Goal: Check status: Check status

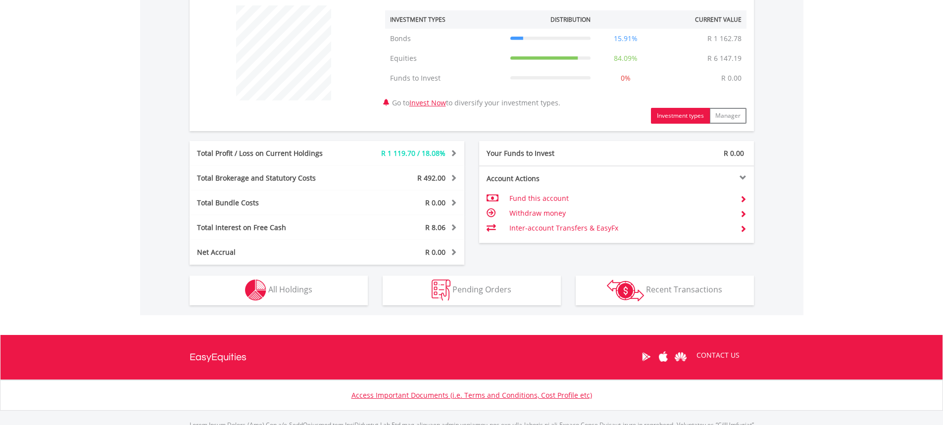
scroll to position [382, 0]
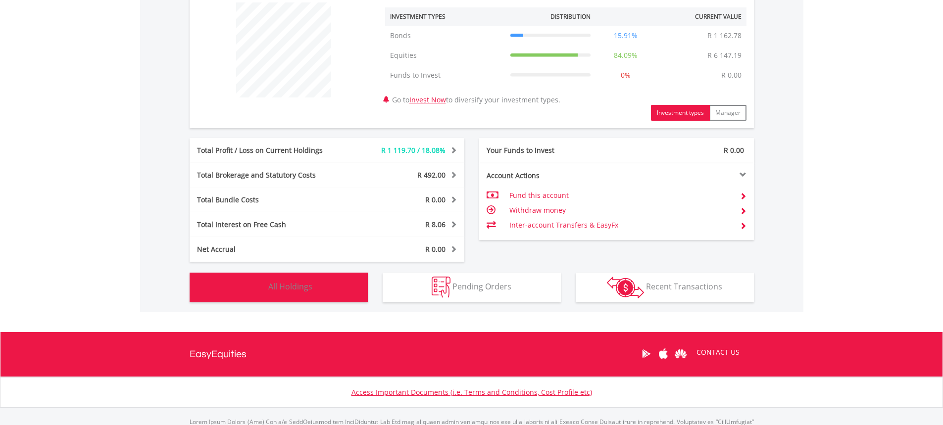
drag, startPoint x: 279, startPoint y: 286, endPoint x: 288, endPoint y: 288, distance: 9.6
click at [279, 286] on span "All Holdings" at bounding box center [290, 286] width 44 height 11
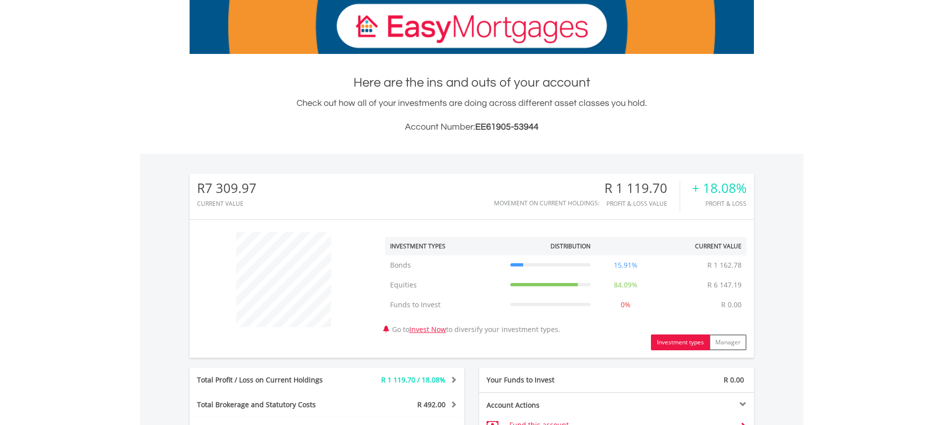
scroll to position [0, 0]
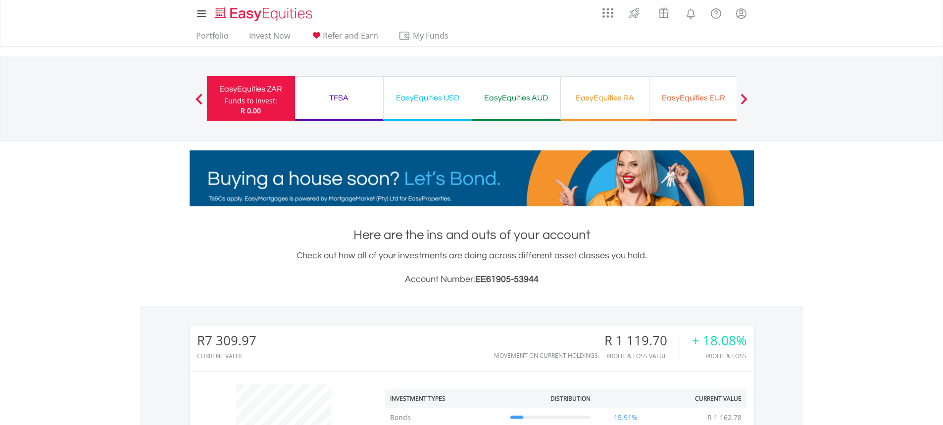
click at [354, 98] on div "TFSA" at bounding box center [339, 98] width 76 height 14
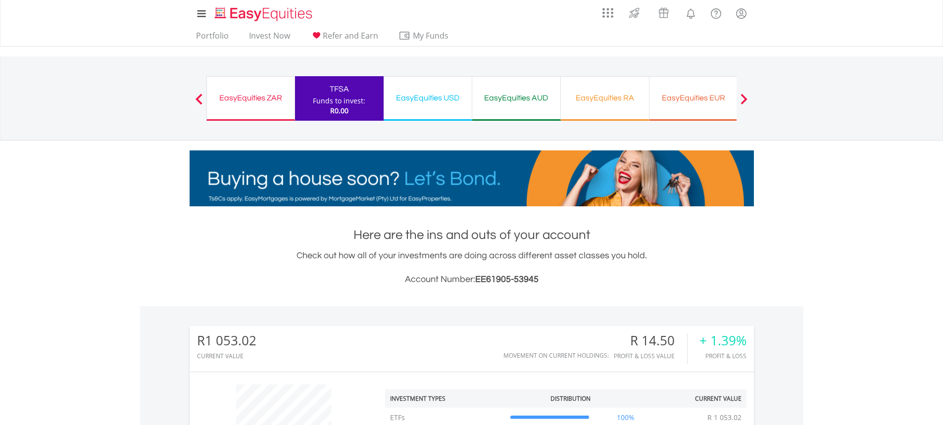
scroll to position [95, 188]
click at [275, 98] on div "EasyEquities ZAR" at bounding box center [251, 98] width 76 height 14
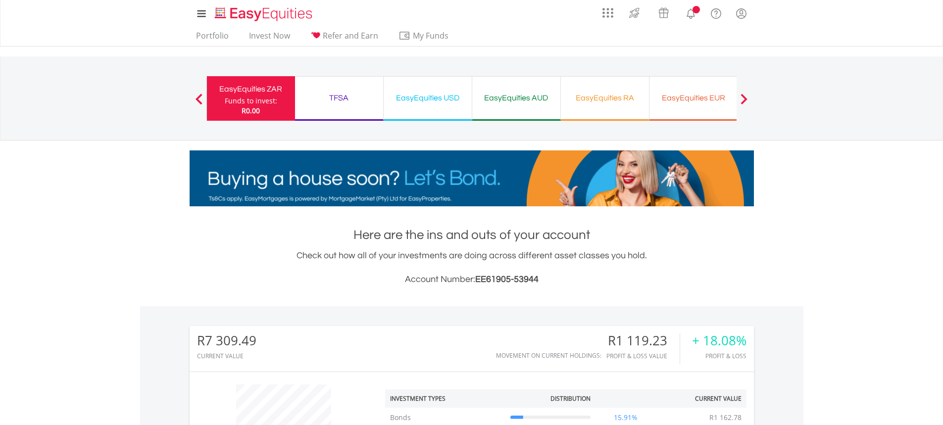
scroll to position [95, 188]
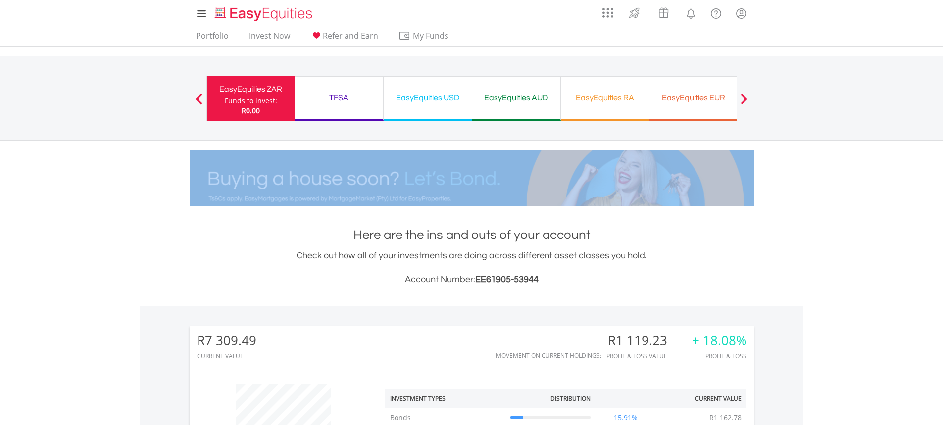
drag, startPoint x: 942, startPoint y: 103, endPoint x: 950, endPoint y: 192, distance: 88.5
click at [942, 192] on html "My Investments Invest Now New Listings Sell My Recurring Investments Pending Or…" at bounding box center [471, 433] width 943 height 866
click at [357, 100] on div "TFSA" at bounding box center [339, 98] width 76 height 14
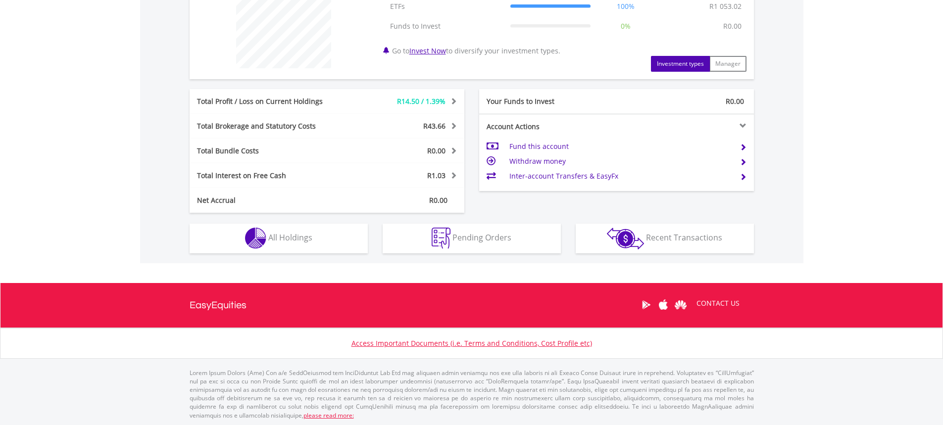
scroll to position [412, 0]
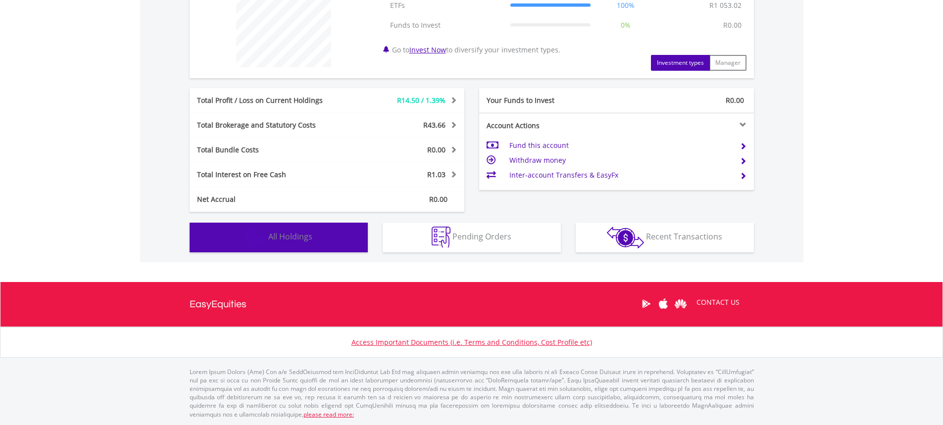
click at [288, 234] on span "All Holdings" at bounding box center [290, 236] width 44 height 11
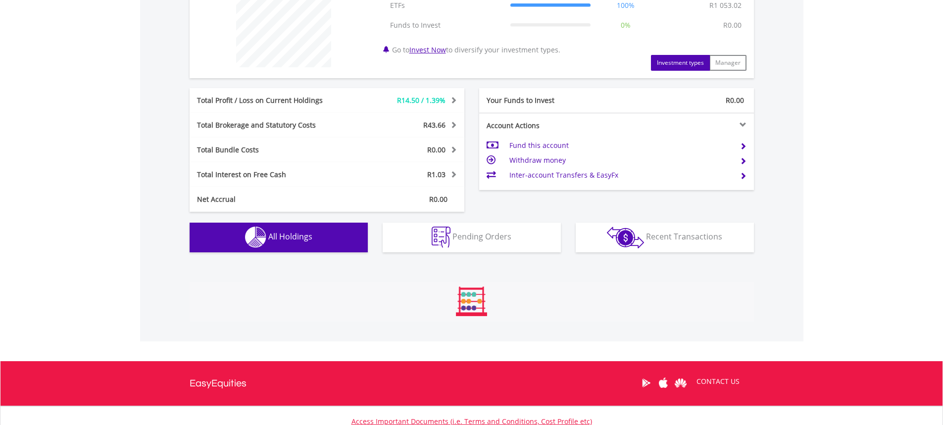
scroll to position [694, 0]
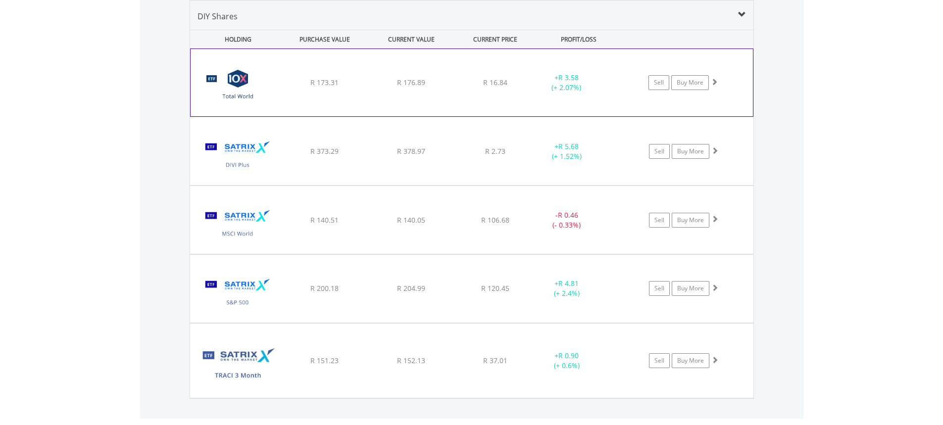
click at [284, 84] on div "R 173.31" at bounding box center [325, 83] width 84 height 10
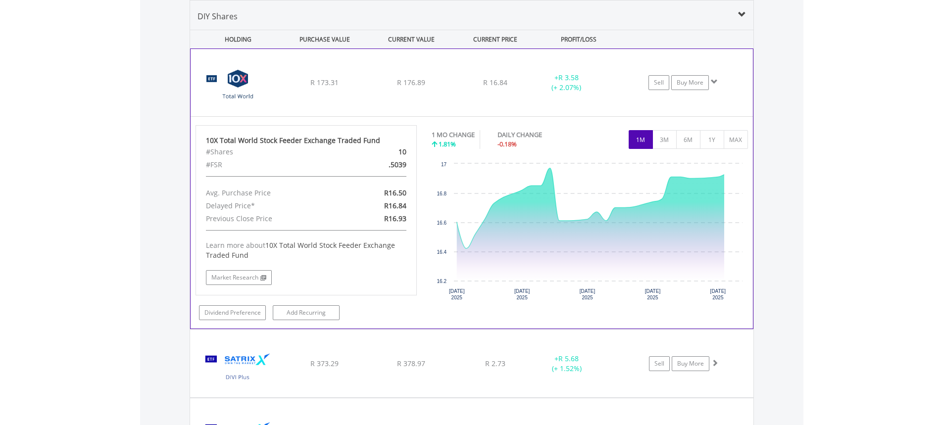
click at [284, 84] on div "R 173.31" at bounding box center [325, 83] width 84 height 10
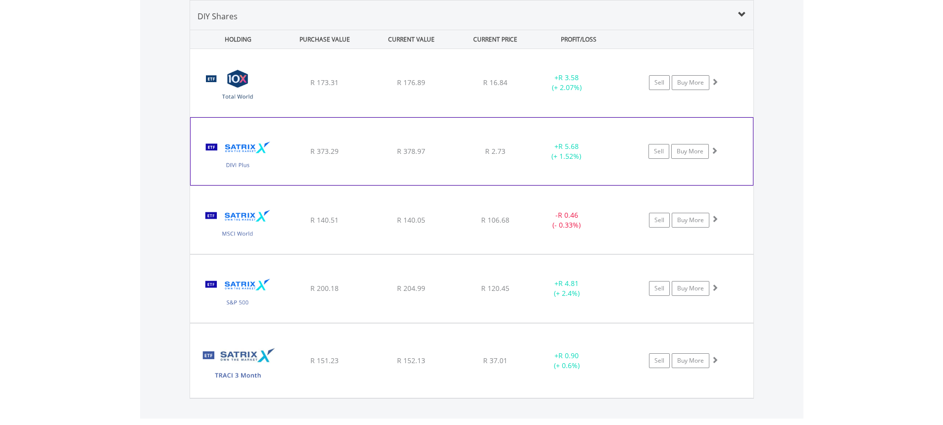
click at [291, 117] on div "﻿ Satrix DIVI ETF R 373.29 R 378.97 R 2.73 + R 5.68 (+ 1.52%) Sell Buy More" at bounding box center [471, 83] width 563 height 68
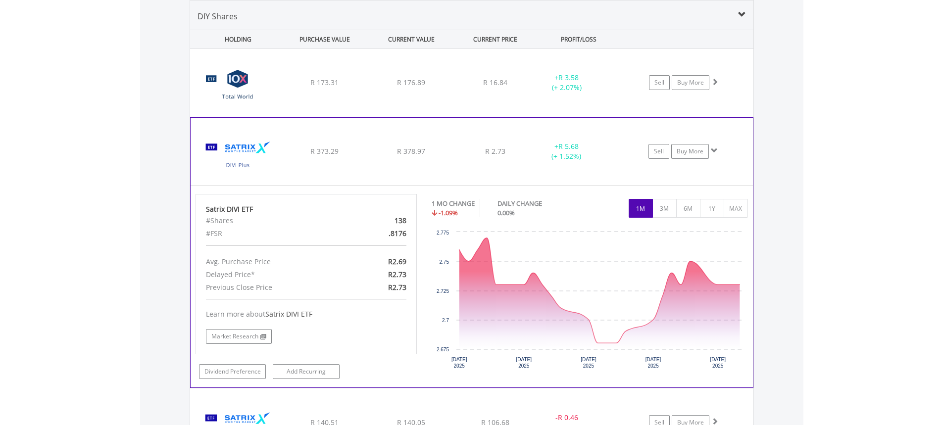
click at [291, 117] on div "﻿ Satrix DIVI ETF R 373.29 R 378.97 R 2.73 + R 5.68 (+ 1.52%) Sell Buy More" at bounding box center [471, 83] width 563 height 68
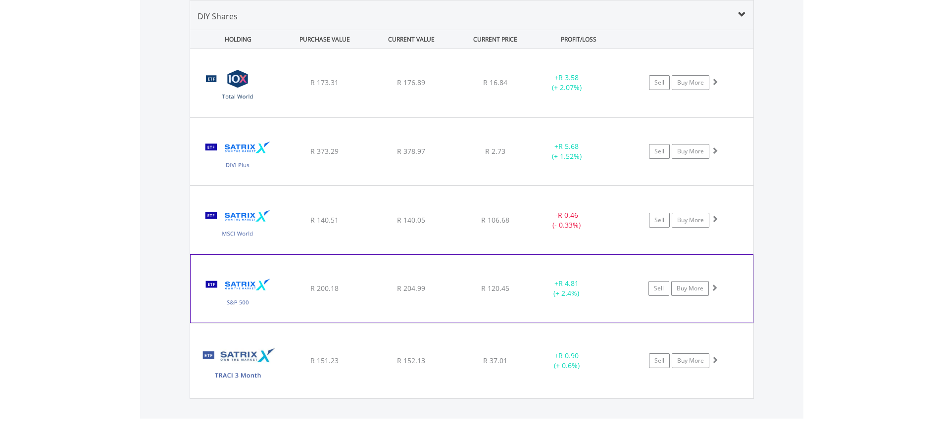
click at [268, 280] on img at bounding box center [238, 293] width 85 height 52
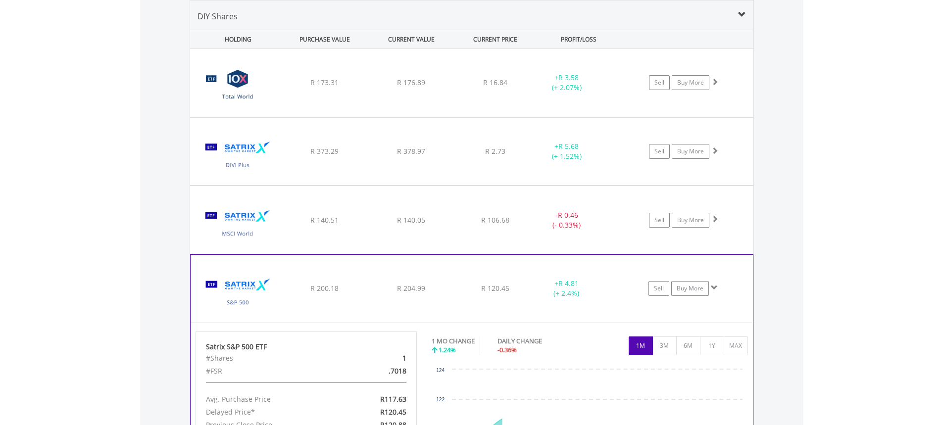
click at [268, 280] on img at bounding box center [238, 293] width 85 height 52
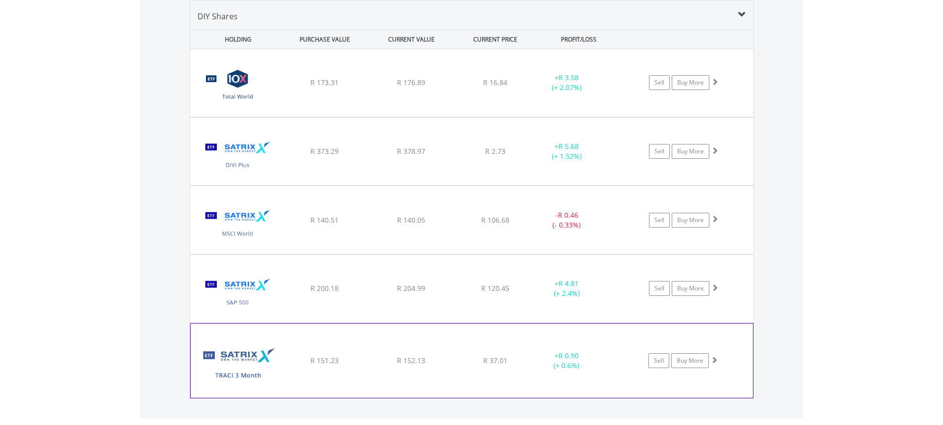
click at [226, 351] on img at bounding box center [238, 365] width 85 height 59
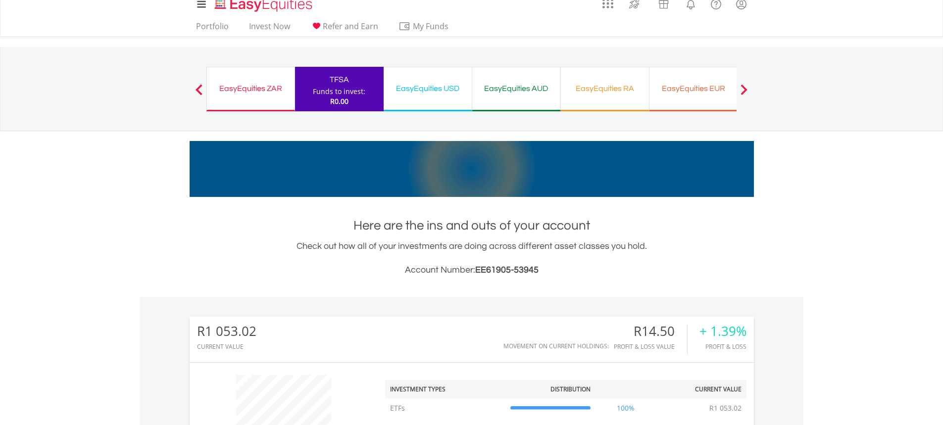
scroll to position [0, 0]
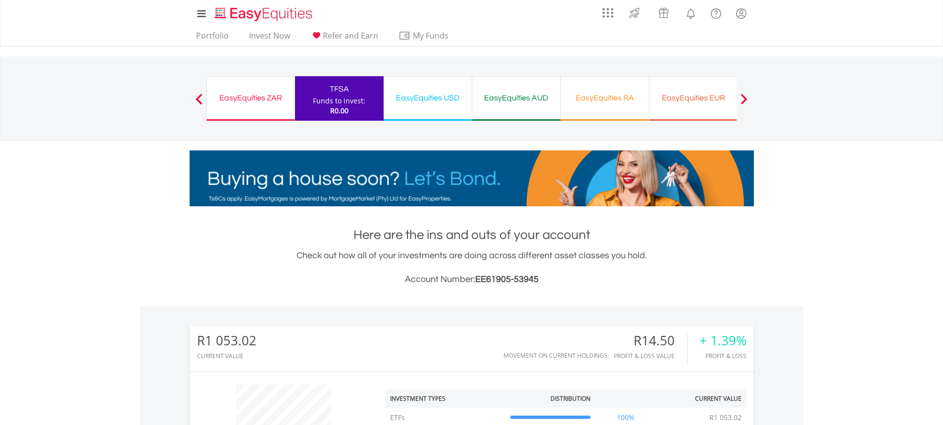
click at [423, 109] on div "EasyEquities USD Funds to invest: R0.00" at bounding box center [428, 98] width 89 height 45
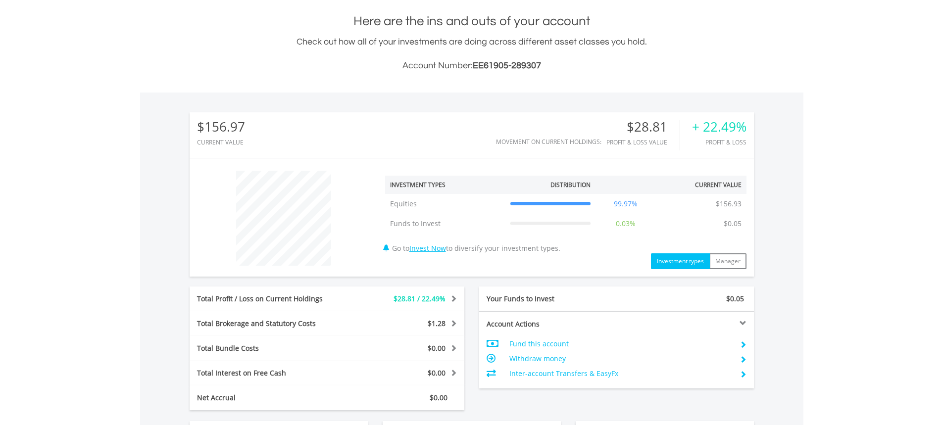
scroll to position [412, 0]
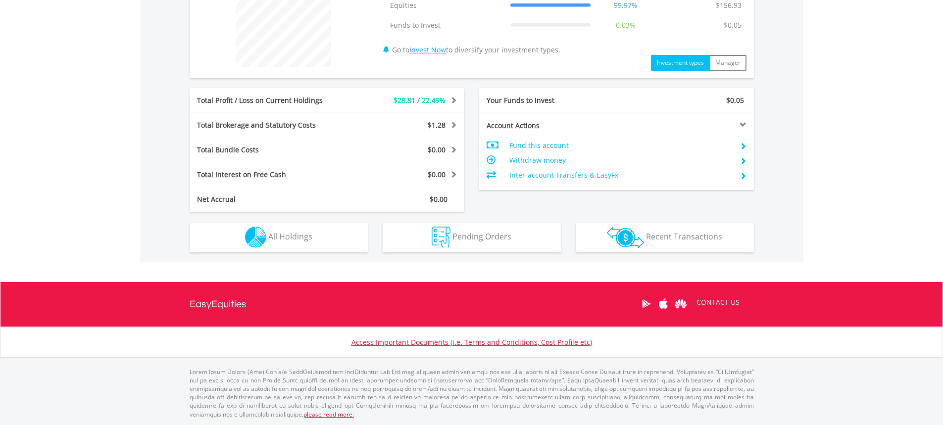
click at [280, 221] on div "Holdings All Holdings" at bounding box center [278, 232] width 193 height 41
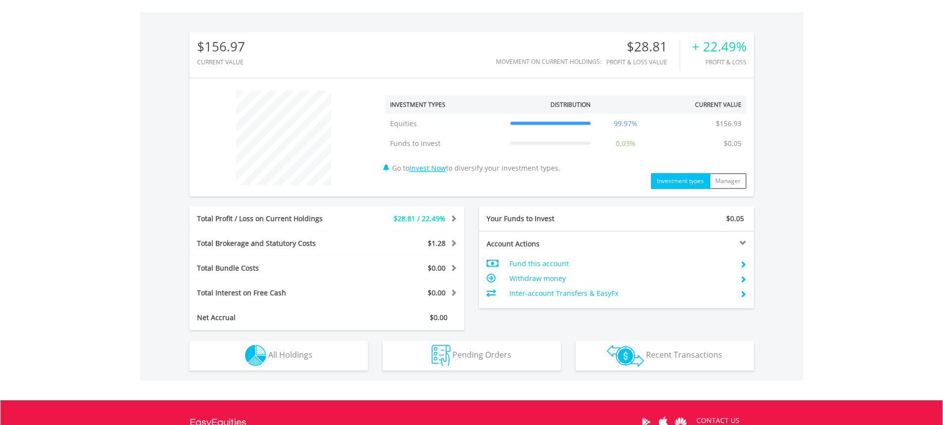
scroll to position [353, 0]
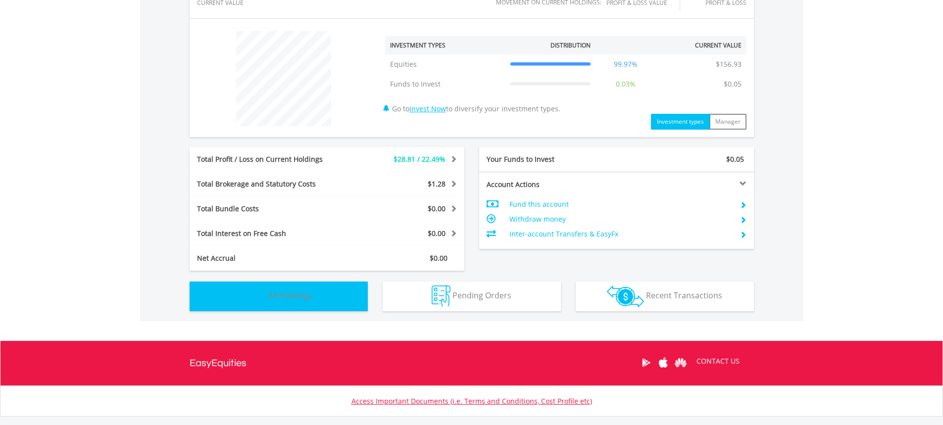
drag, startPoint x: 288, startPoint y: 291, endPoint x: 296, endPoint y: 277, distance: 16.0
click at [291, 285] on button "Holdings All Holdings" at bounding box center [279, 297] width 178 height 30
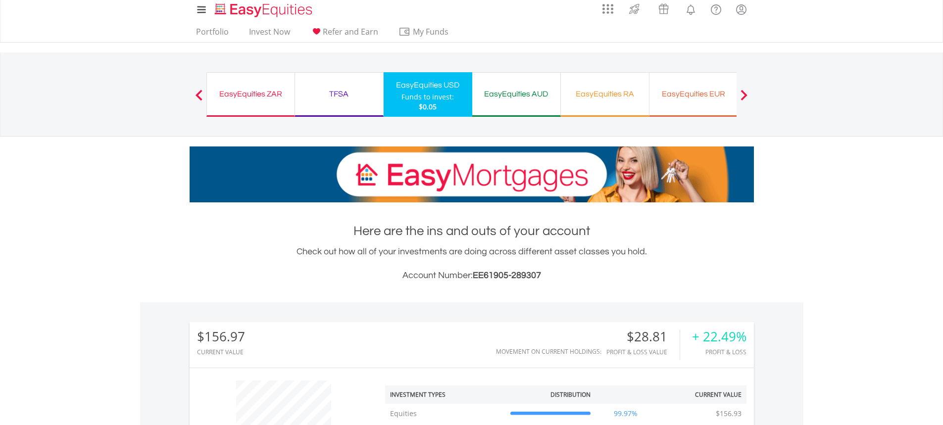
scroll to position [0, 0]
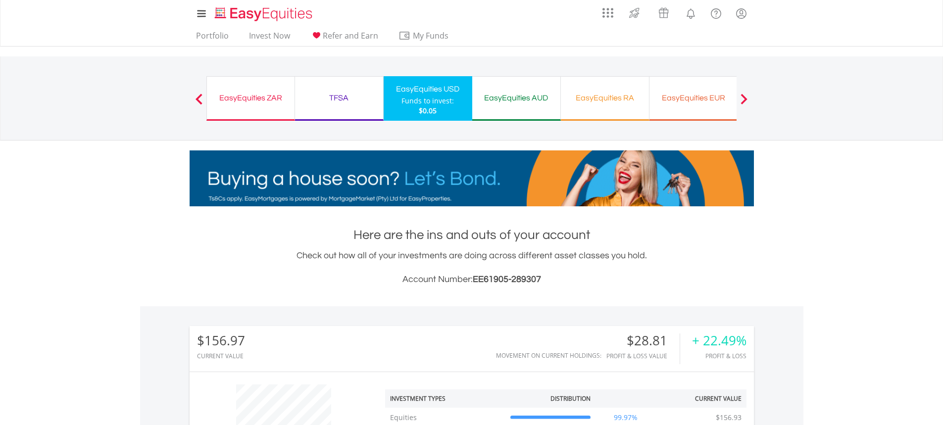
click at [534, 99] on div "EasyEquities AUD" at bounding box center [516, 98] width 76 height 14
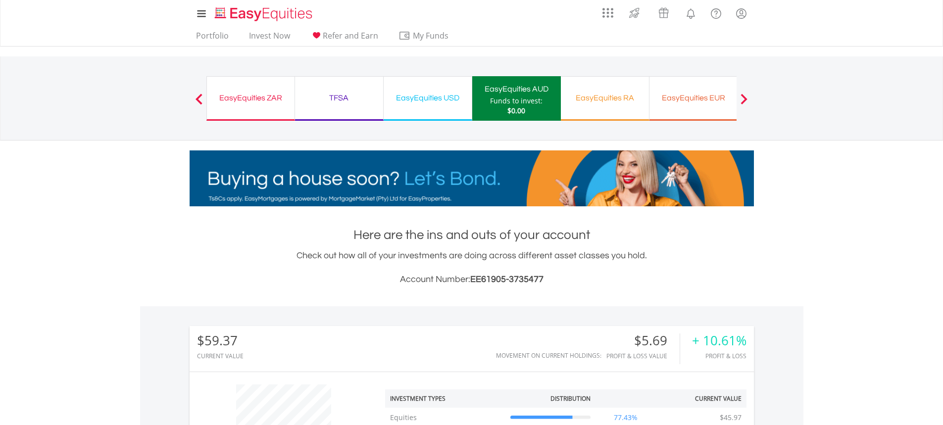
scroll to position [432, 0]
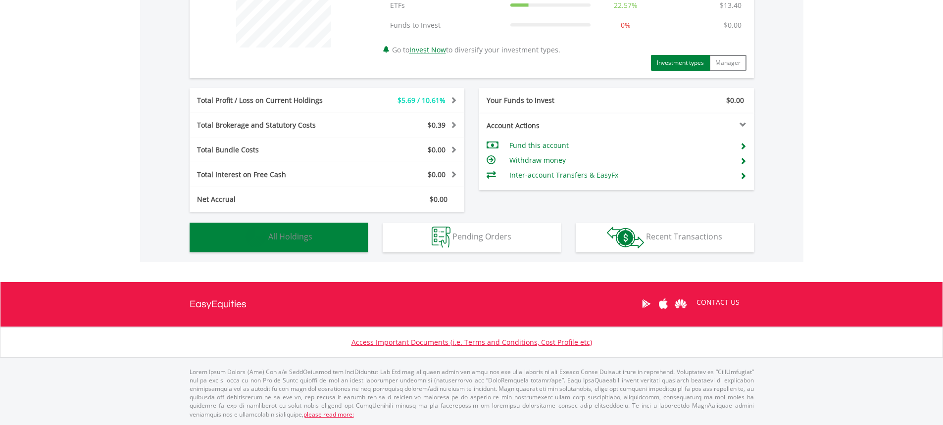
click at [285, 242] on span "All Holdings" at bounding box center [290, 236] width 44 height 11
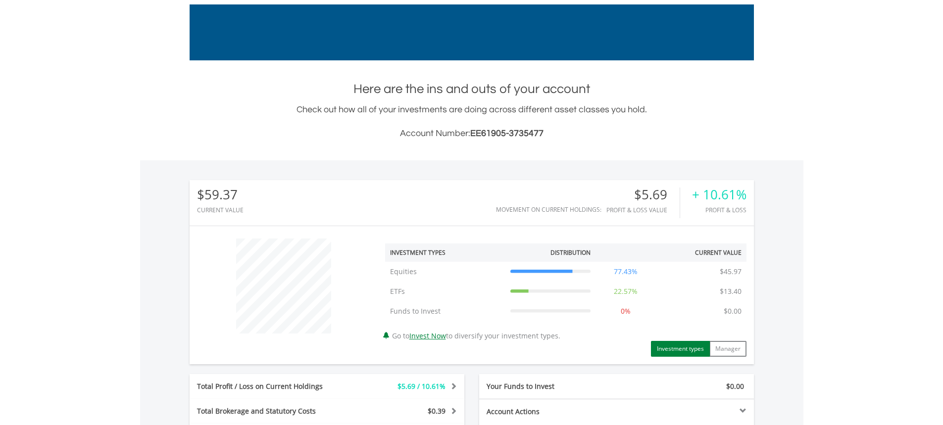
scroll to position [0, 0]
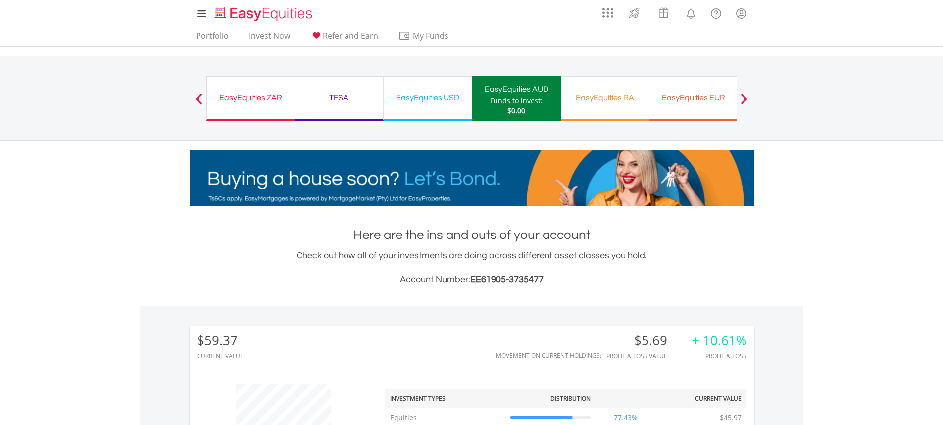
click at [669, 96] on div "EasyEquities EUR" at bounding box center [693, 98] width 76 height 14
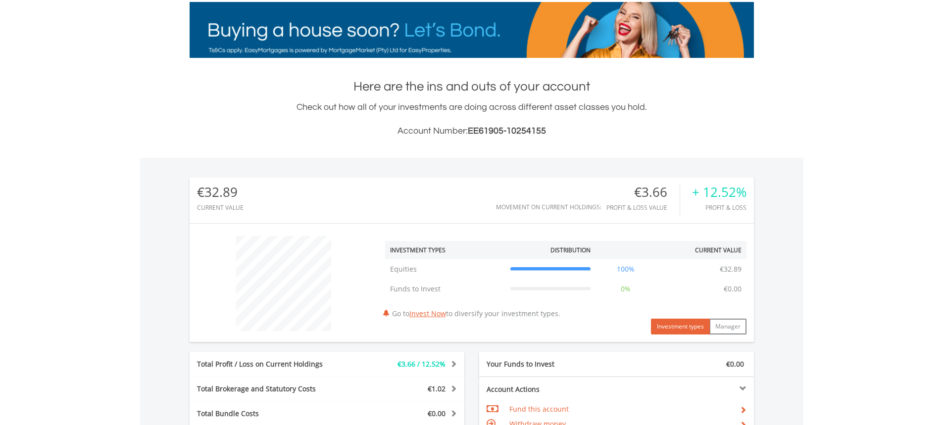
scroll to position [389, 0]
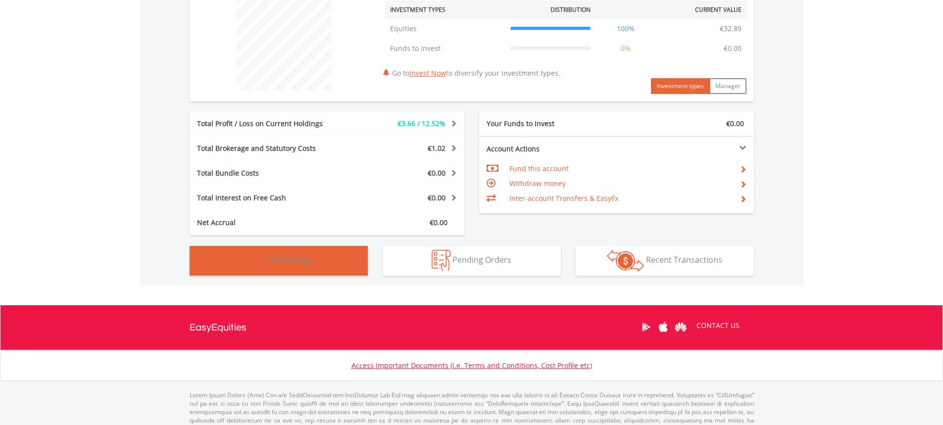
click at [295, 248] on button "Holdings All Holdings" at bounding box center [279, 261] width 178 height 30
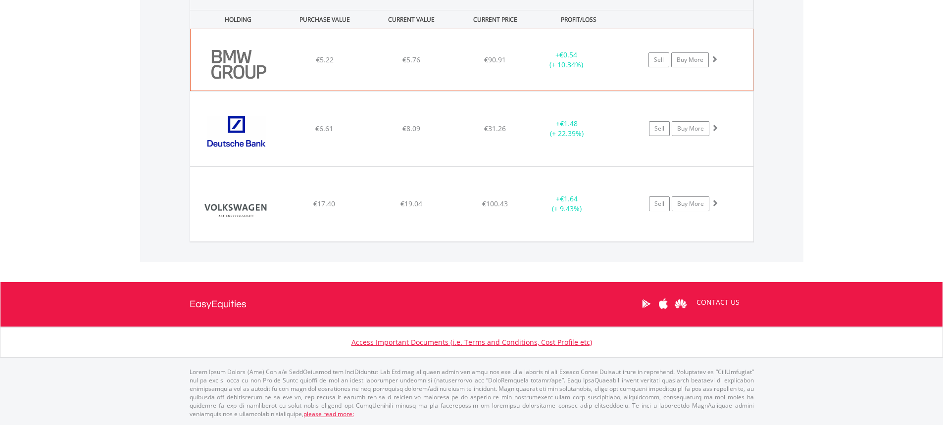
scroll to position [714, 0]
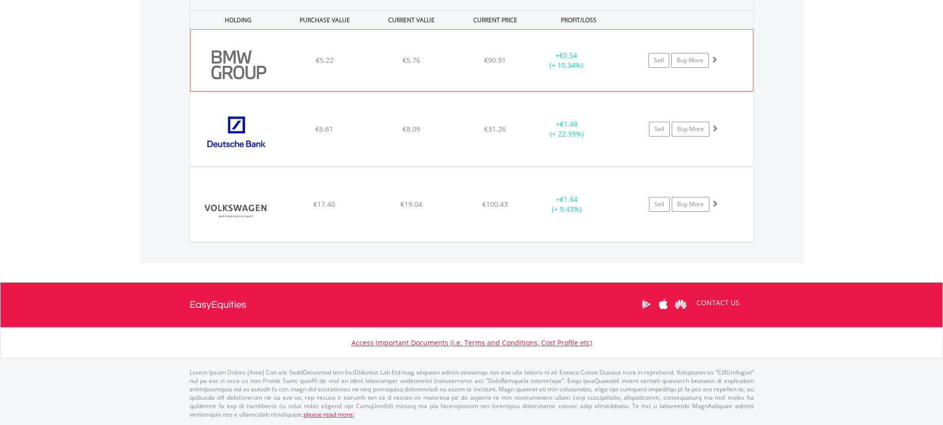
click at [265, 61] on img at bounding box center [238, 65] width 85 height 47
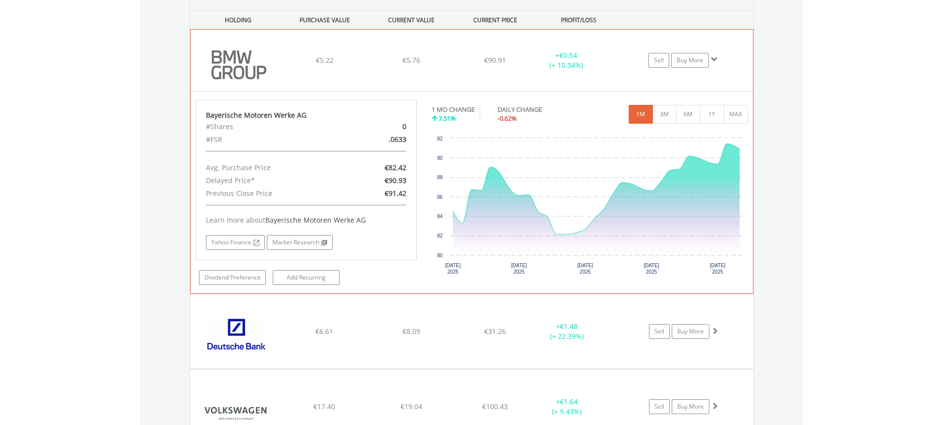
click at [718, 57] on div "Sell Buy More" at bounding box center [687, 60] width 129 height 15
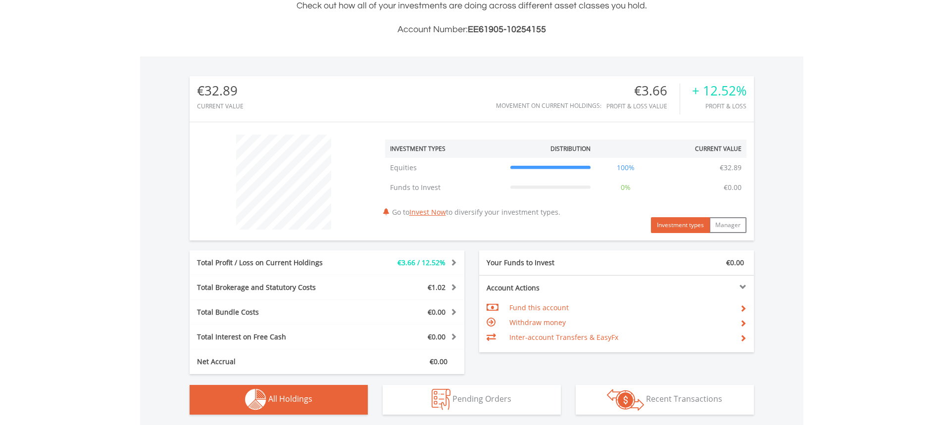
scroll to position [0, 0]
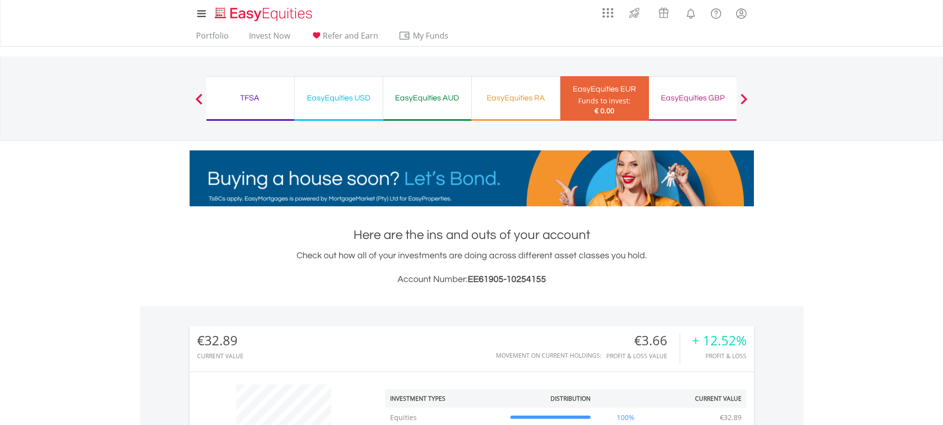
click at [697, 102] on div "EasyEquities GBP" at bounding box center [693, 98] width 76 height 14
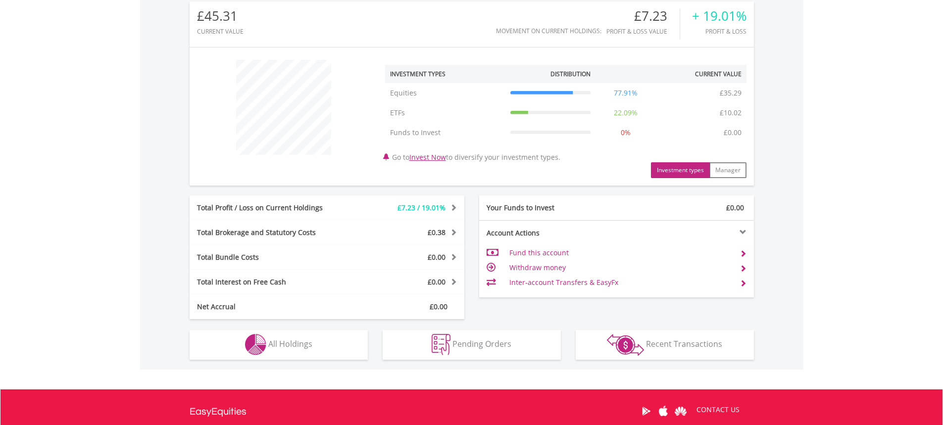
scroll to position [329, 0]
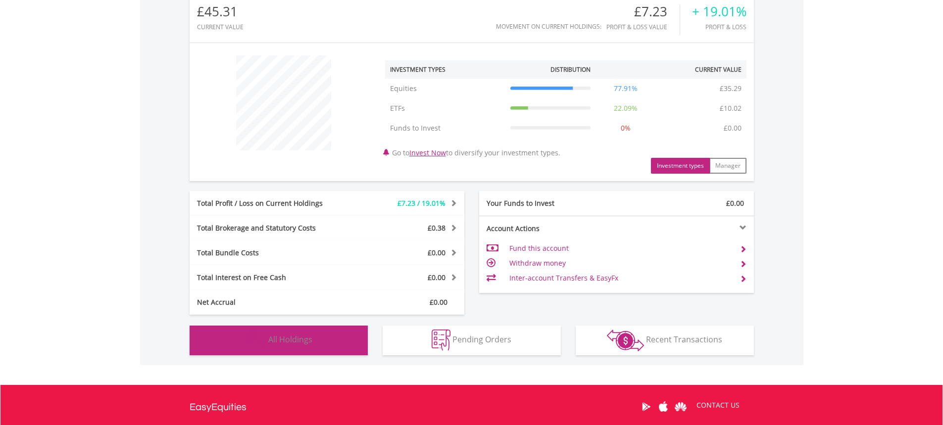
click at [312, 334] on button "Holdings All Holdings" at bounding box center [279, 341] width 178 height 30
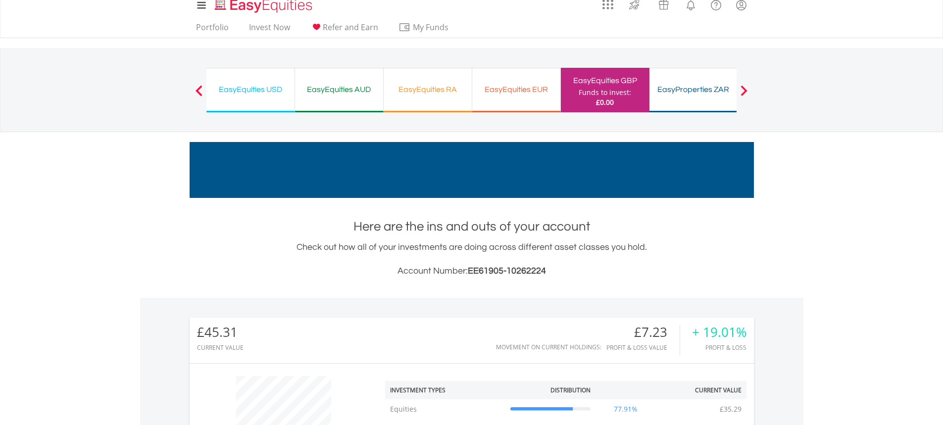
scroll to position [0, 0]
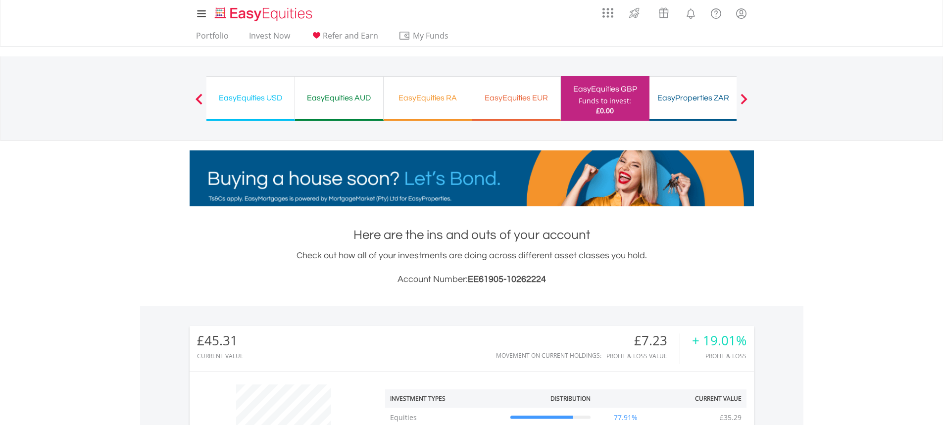
click at [444, 90] on div "EasyEquities RA Funds to invest: £0.00" at bounding box center [428, 98] width 89 height 45
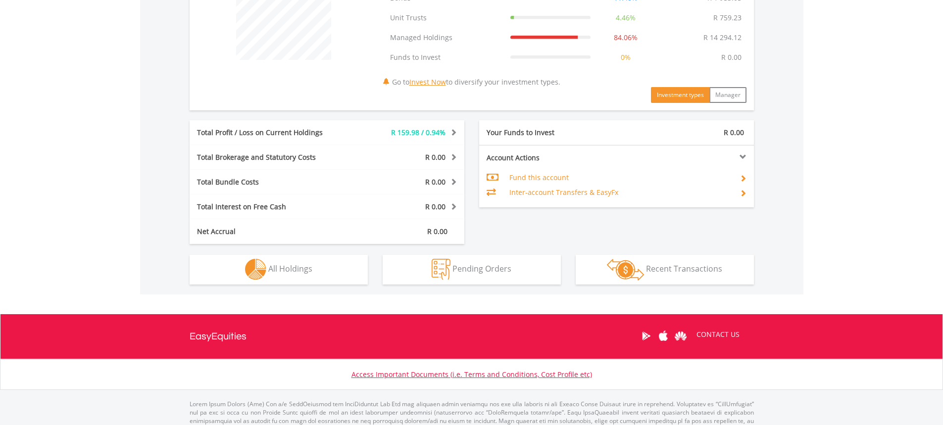
scroll to position [452, 0]
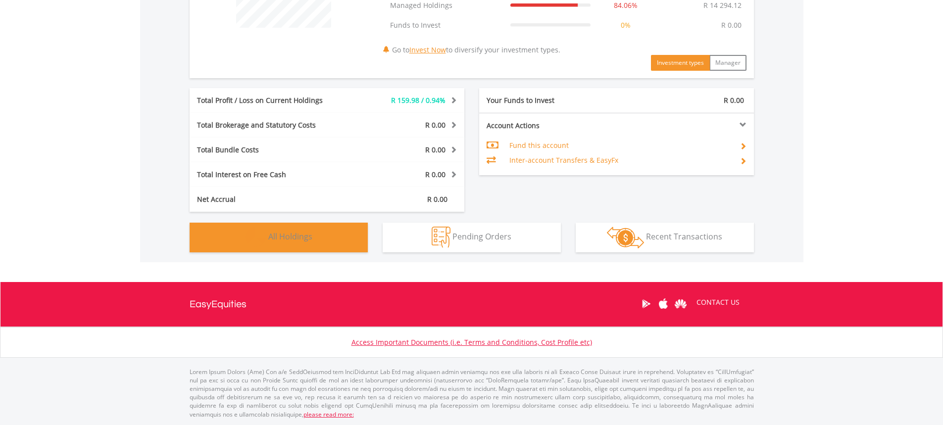
drag, startPoint x: 303, startPoint y: 238, endPoint x: 355, endPoint y: 236, distance: 52.5
click at [302, 238] on span "All Holdings" at bounding box center [290, 236] width 44 height 11
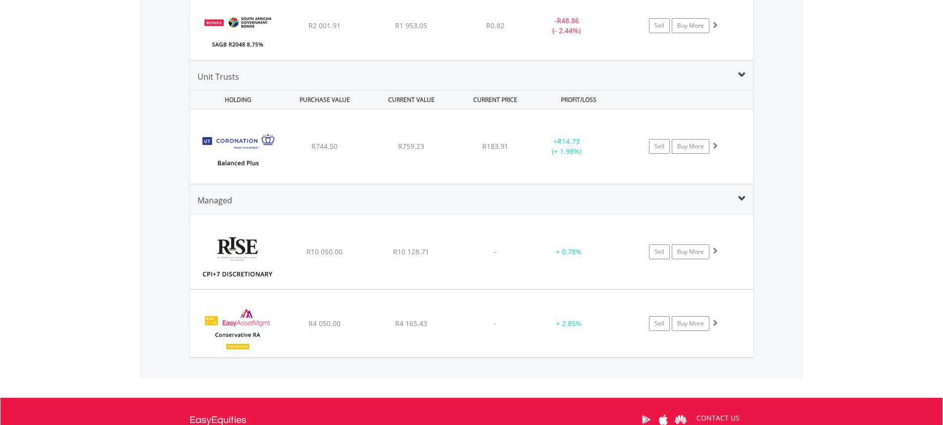
scroll to position [815, 0]
